Goal: Transaction & Acquisition: Purchase product/service

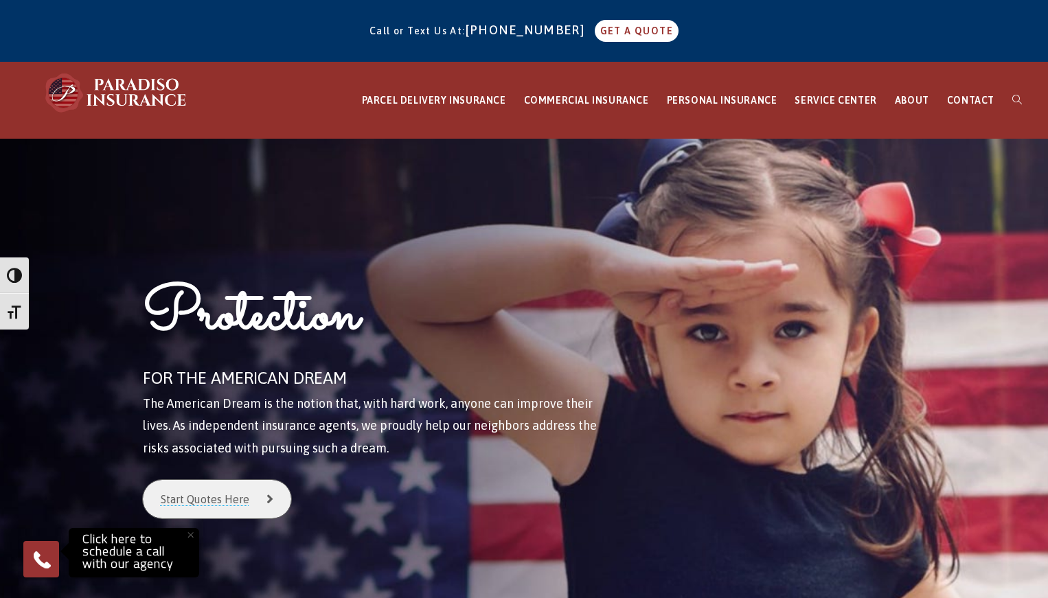
click at [221, 500] on link "Start Quotes Here" at bounding box center [217, 499] width 148 height 38
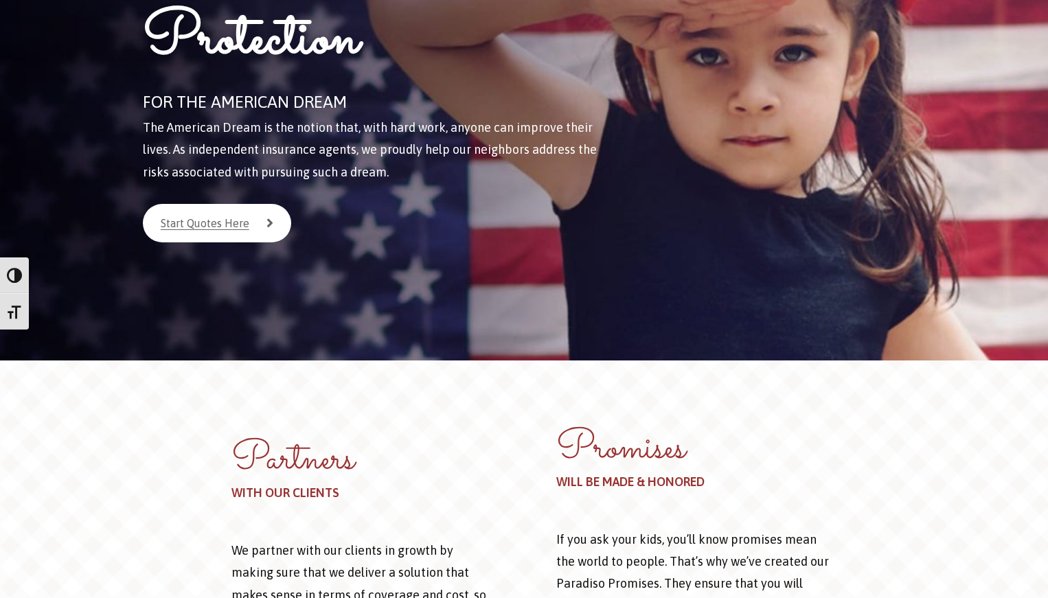
scroll to position [1, 0]
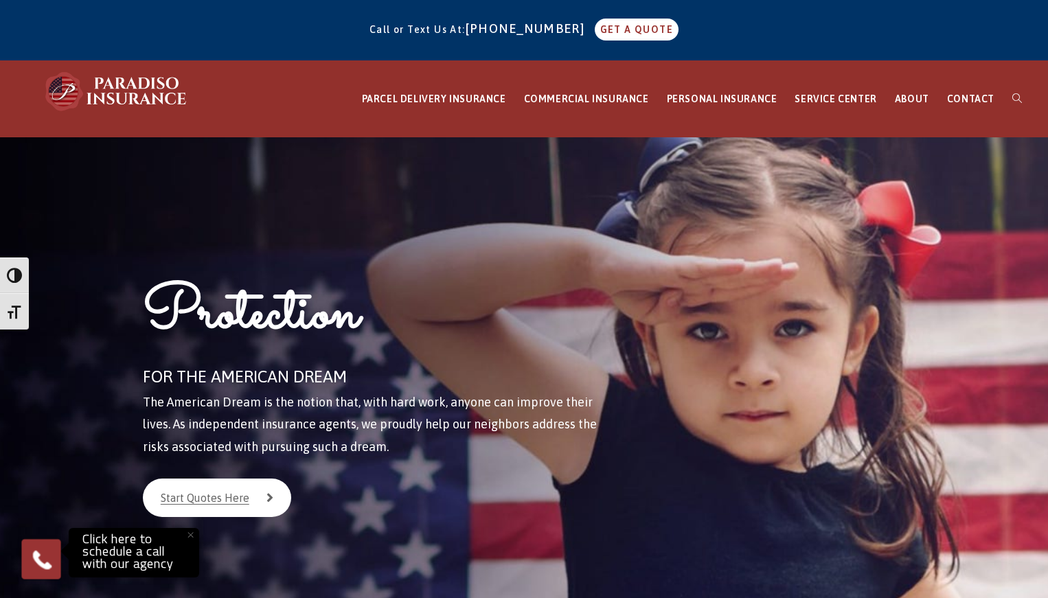
click at [52, 560] on img at bounding box center [42, 559] width 24 height 24
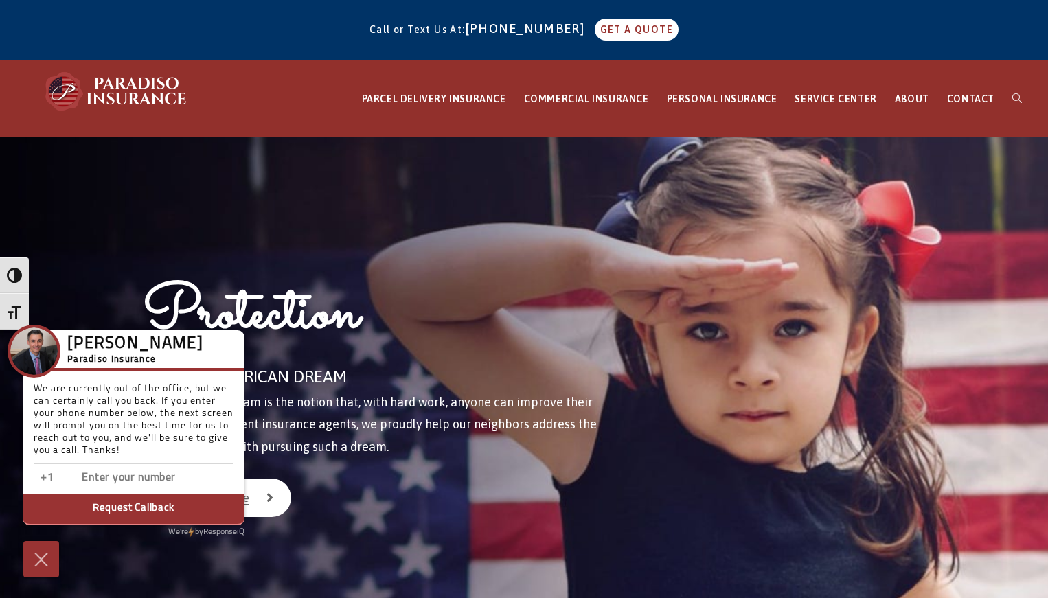
click at [134, 507] on button "Request Callback" at bounding box center [134, 510] width 222 height 32
click at [144, 512] on button "Request Callback" at bounding box center [134, 510] width 222 height 32
click at [145, 511] on button "Enter number" at bounding box center [134, 510] width 222 height 32
click at [145, 511] on button "Request Callback" at bounding box center [134, 510] width 222 height 32
click at [203, 258] on div "Protection FOR THE AMERICAN DREAM The American Dream is the notion that, with h…" at bounding box center [387, 386] width 545 height 498
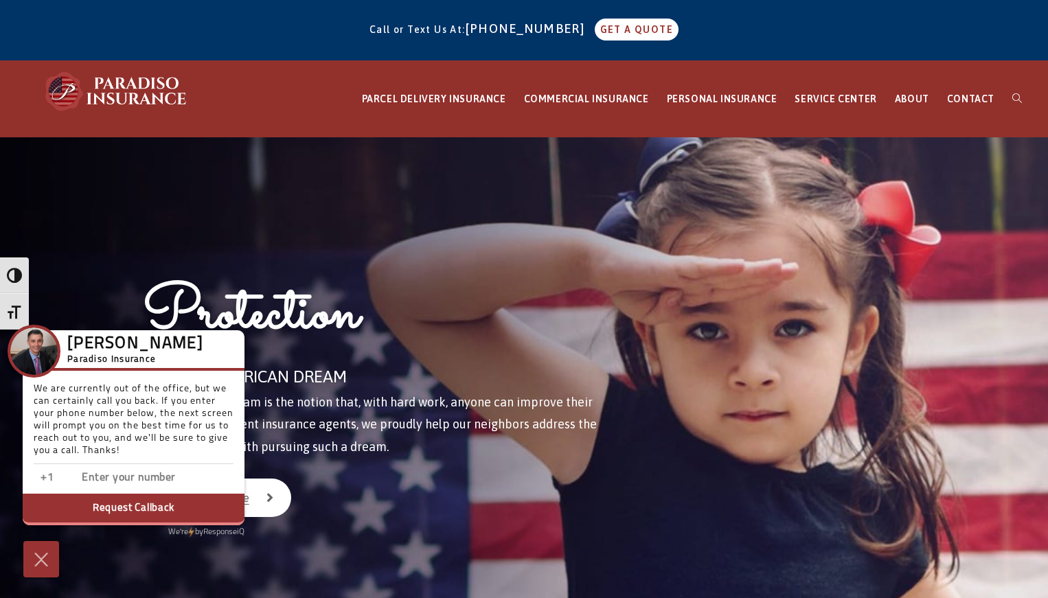
click at [394, 514] on div "Start Quotes Here" at bounding box center [374, 498] width 463 height 38
click at [231, 342] on div "Chris Paradiso Paradiso Insurance" at bounding box center [134, 350] width 222 height 41
click at [42, 562] on img at bounding box center [41, 559] width 23 height 24
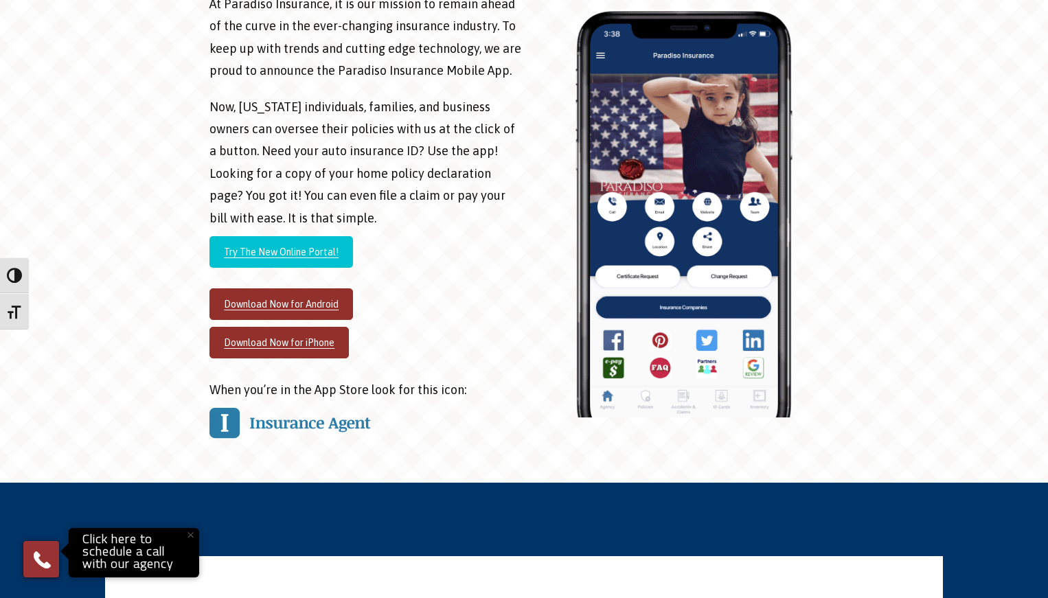
scroll to position [1650, 0]
